Goal: Transaction & Acquisition: Purchase product/service

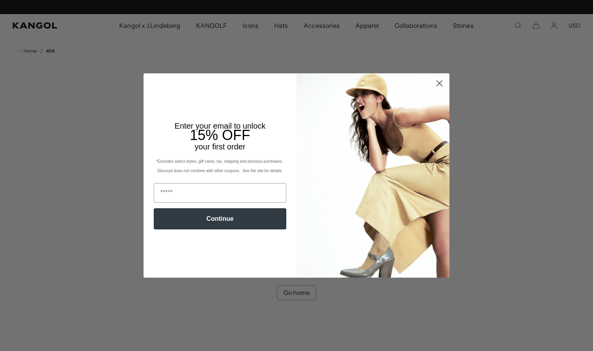
scroll to position [0, 162]
